Goal: Transaction & Acquisition: Download file/media

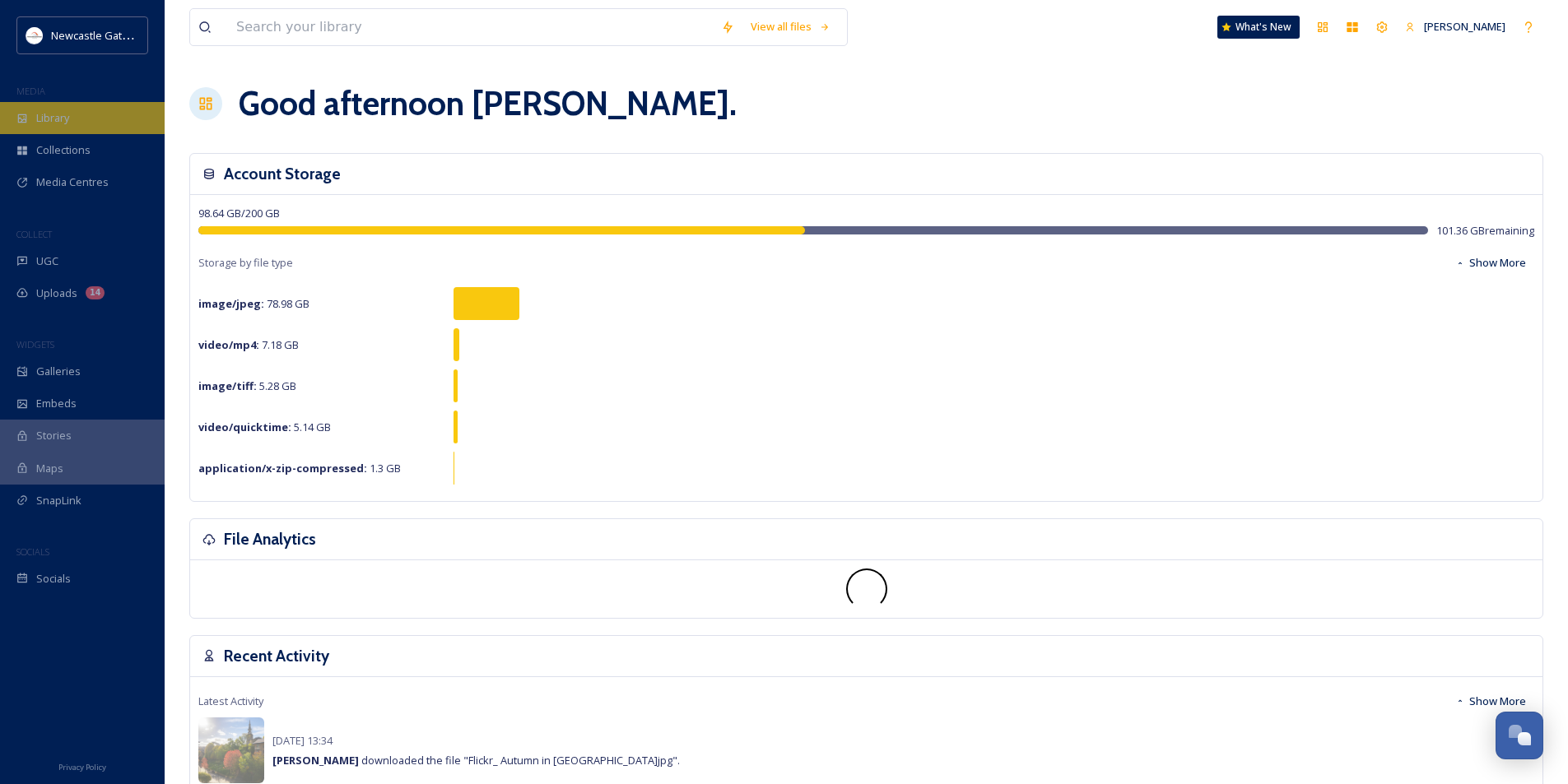
click at [54, 115] on span "Library" at bounding box center [53, 117] width 33 height 16
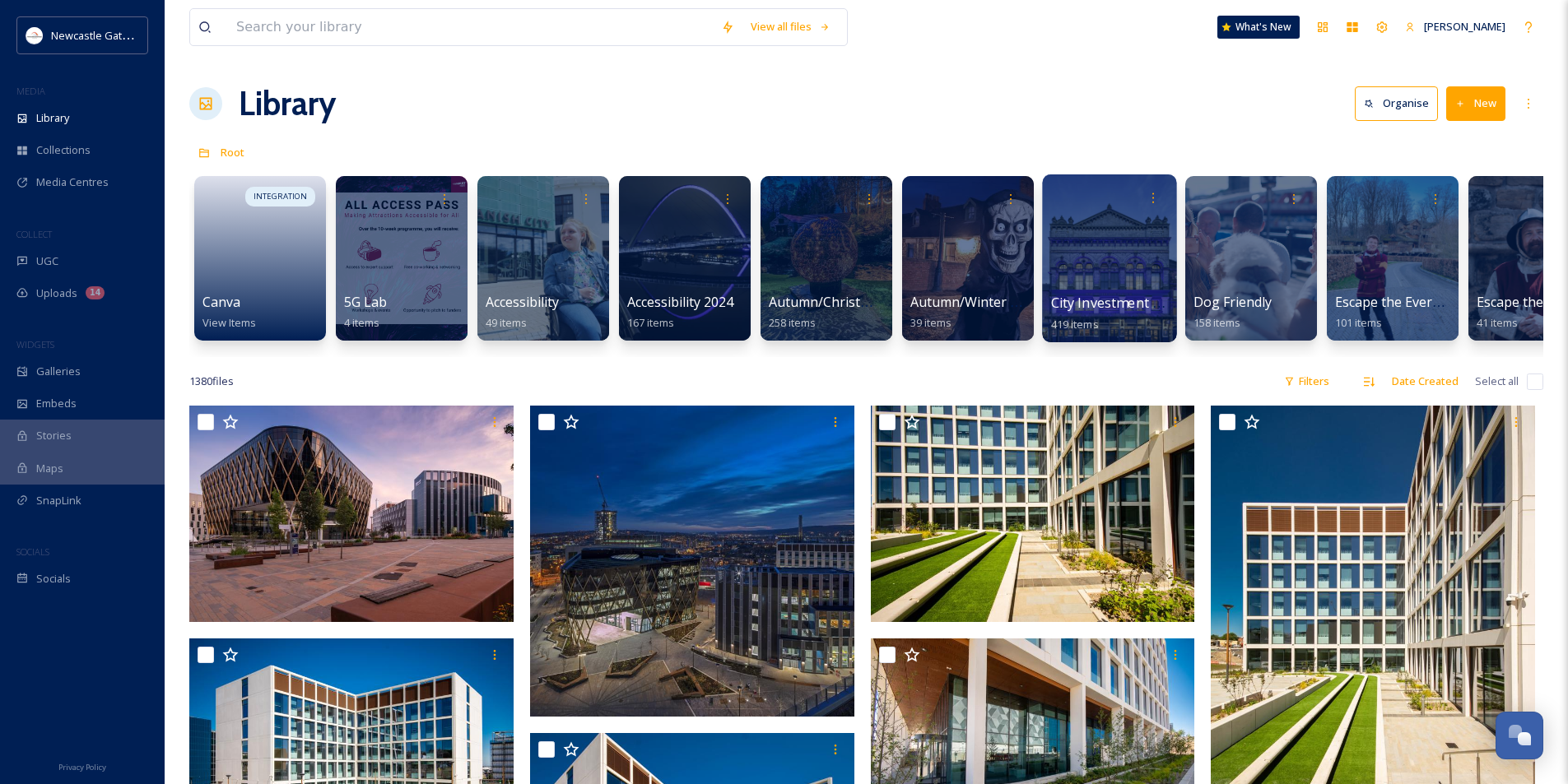
click at [1073, 280] on div at bounding box center [1109, 257] width 134 height 167
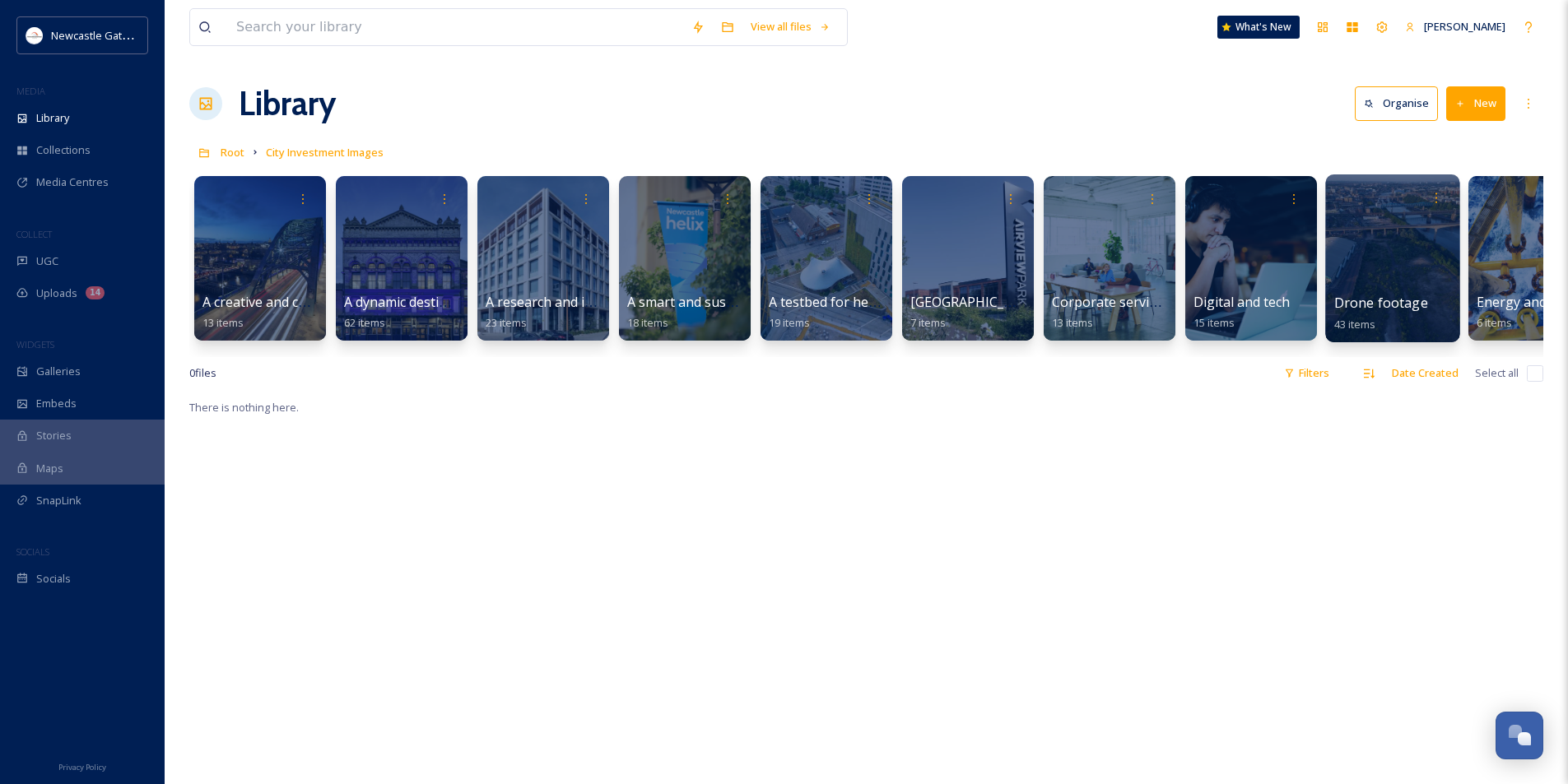
click at [1373, 272] on div at bounding box center [1392, 257] width 134 height 167
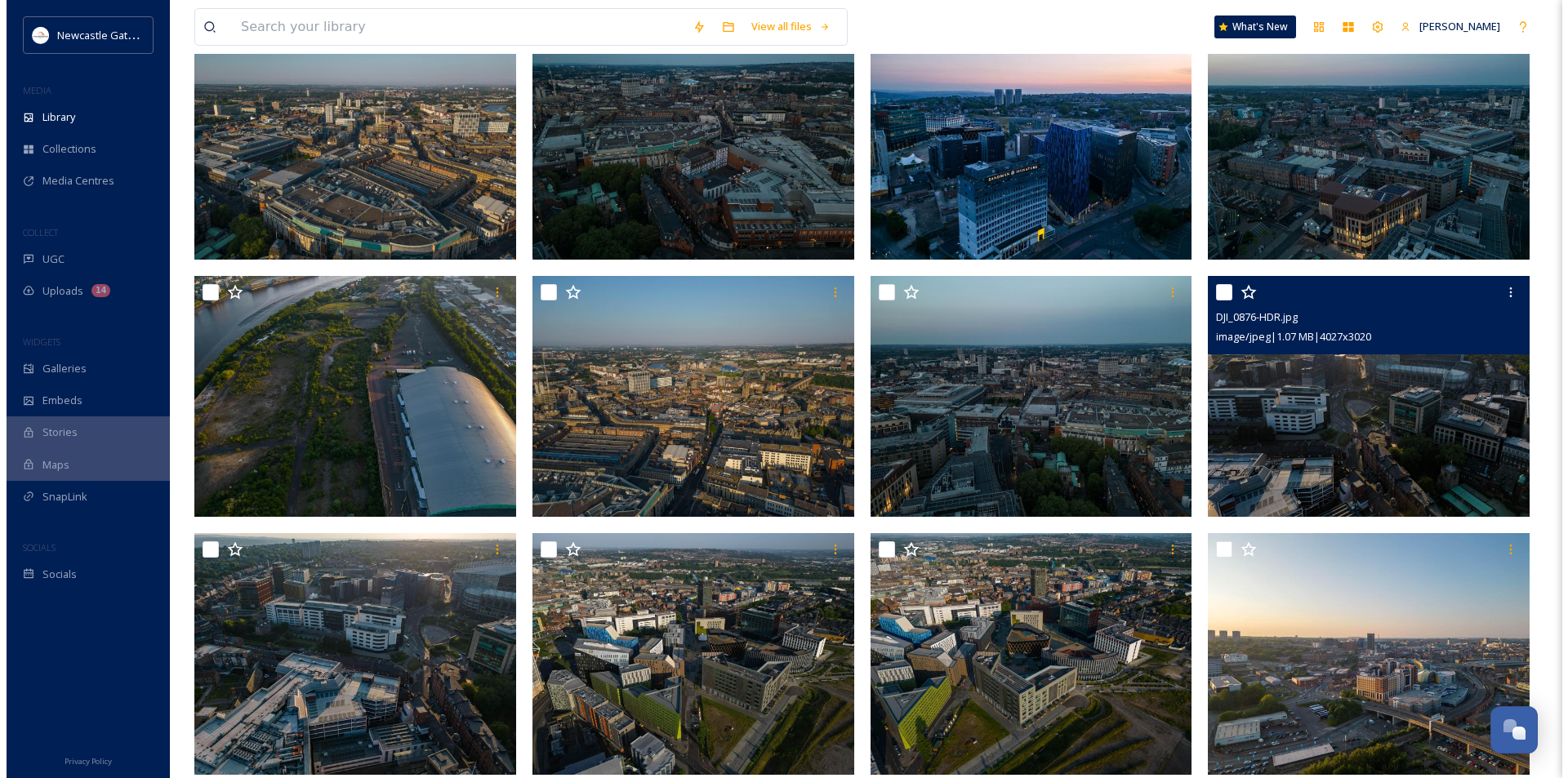
scroll to position [817, 0]
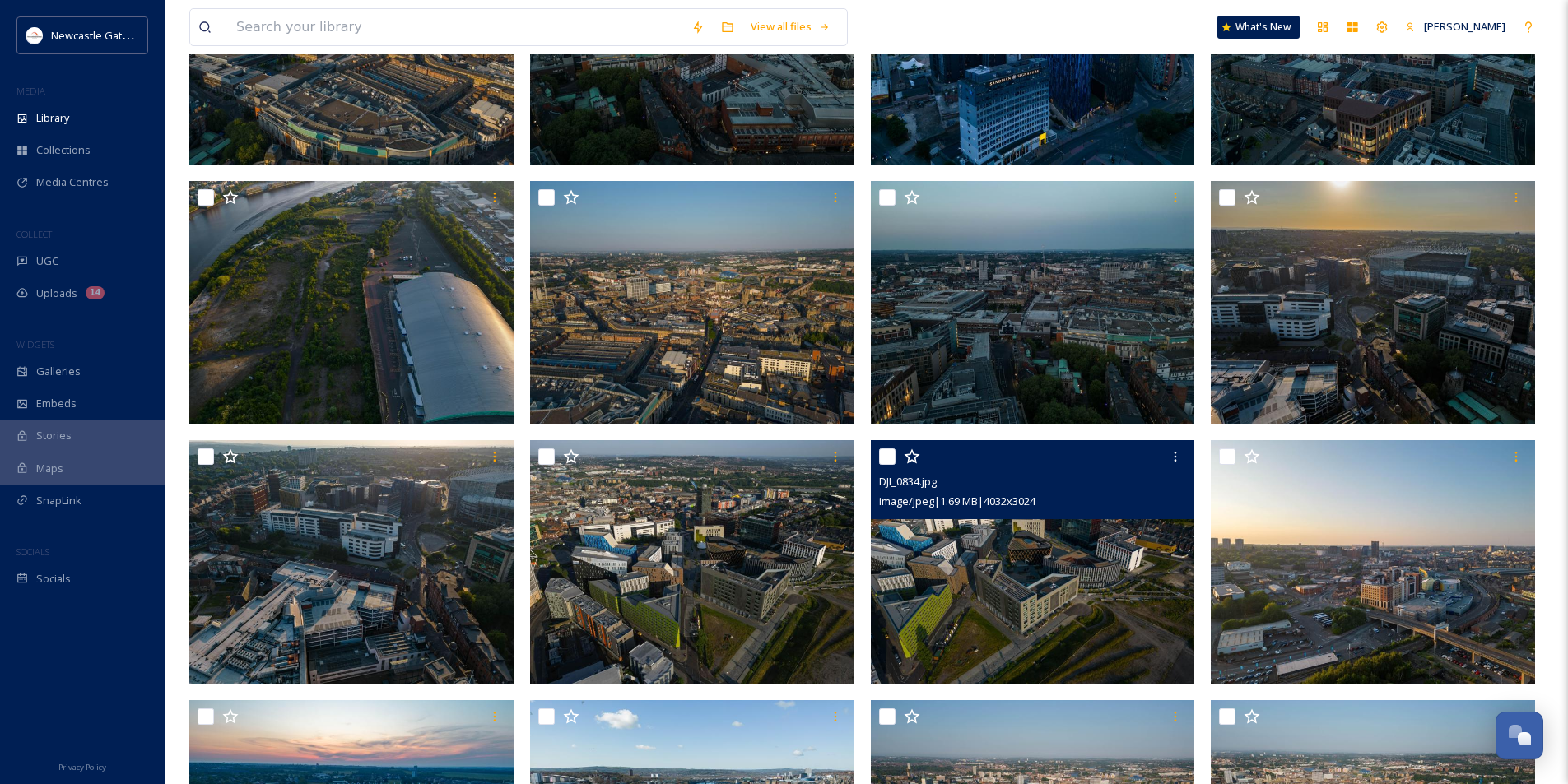
click at [1070, 566] on img at bounding box center [1033, 562] width 324 height 243
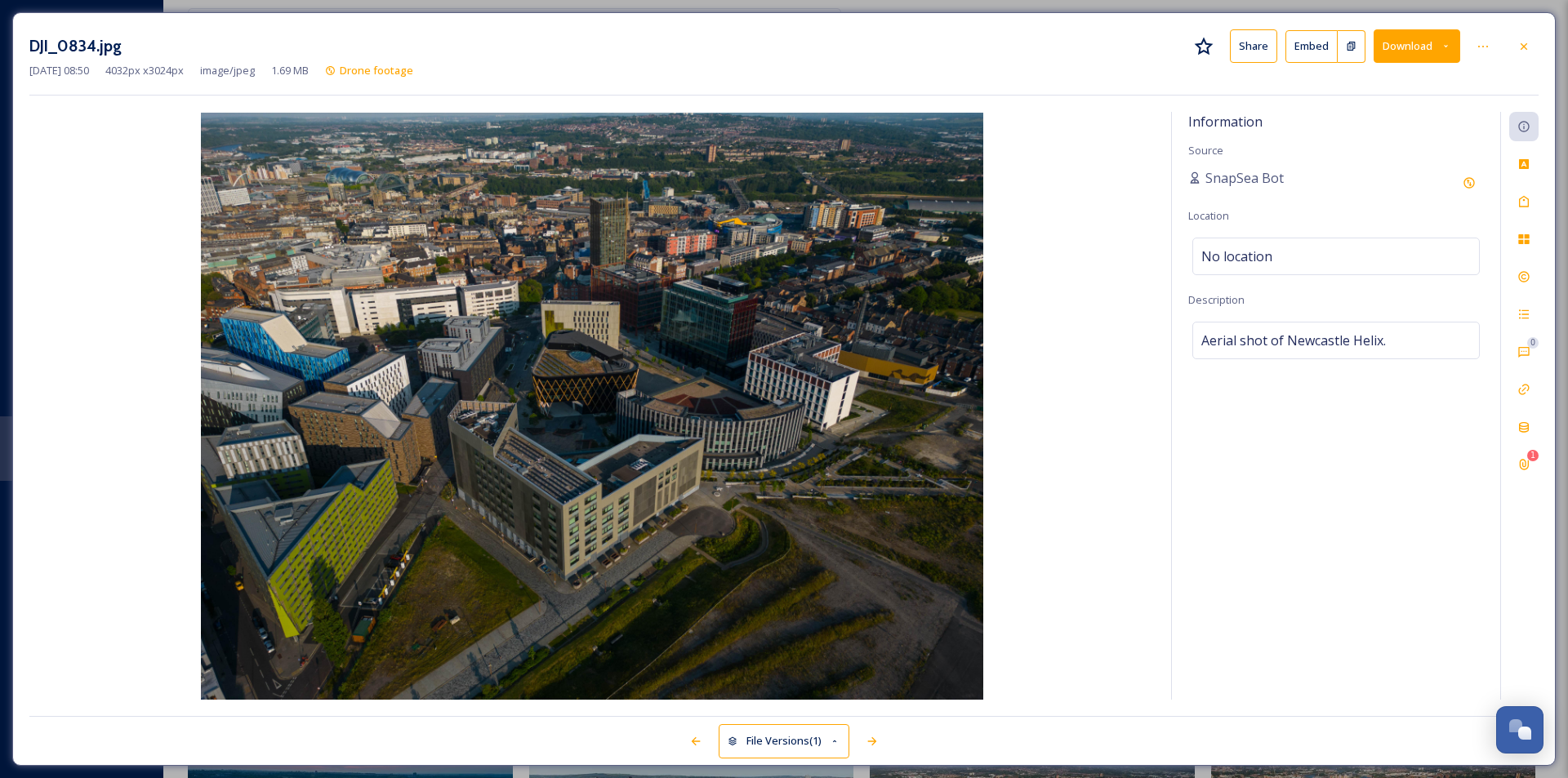
click at [1398, 47] on button "Download" at bounding box center [1417, 46] width 87 height 33
click at [1389, 110] on span "Download Large (2000 x 1500)" at bounding box center [1369, 115] width 144 height 16
